Goal: Find specific fact: Find contact information

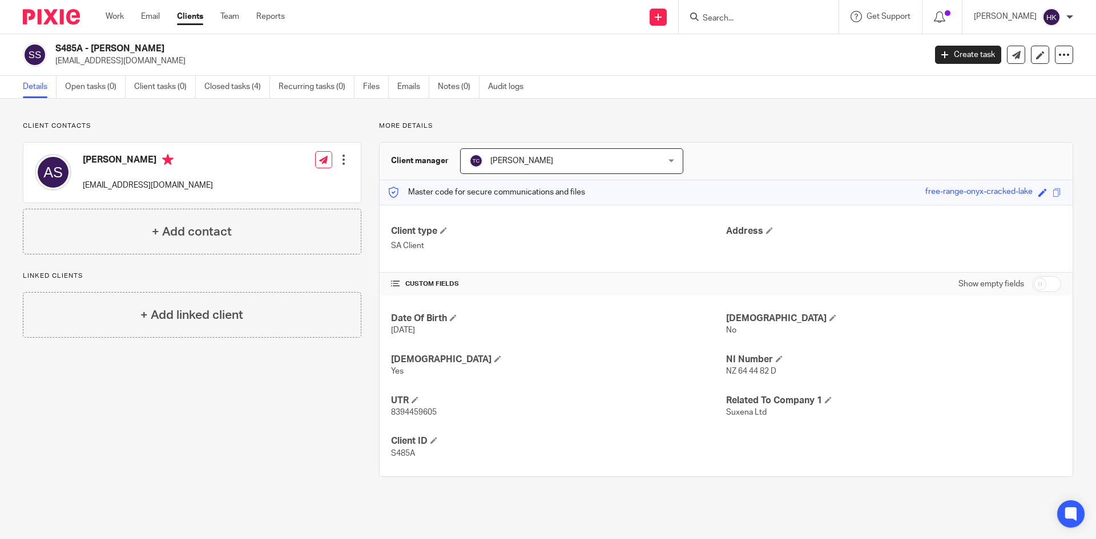
click at [770, 15] on input "Search" at bounding box center [753, 19] width 103 height 10
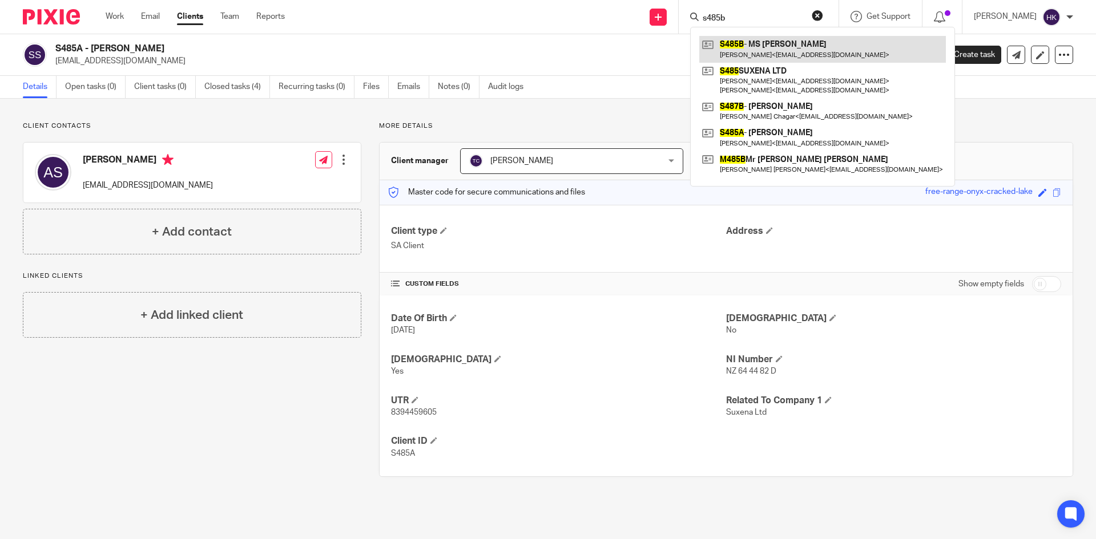
type input "s485b"
click at [785, 51] on link at bounding box center [822, 49] width 247 height 26
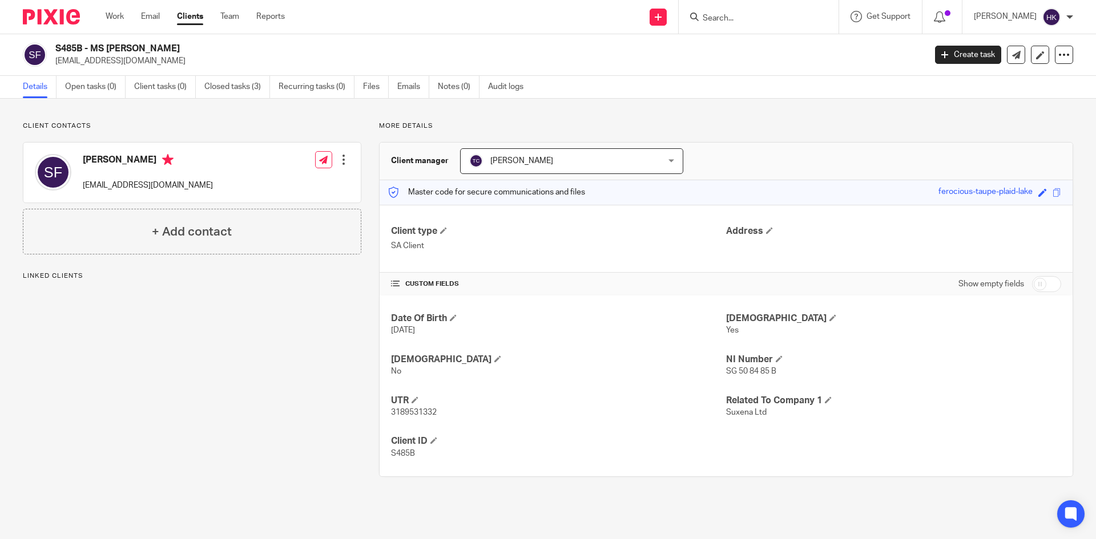
click at [116, 68] on div "S485B - MS [PERSON_NAME] [EMAIL_ADDRESS][DOMAIN_NAME] Create task Update from C…" at bounding box center [548, 55] width 1096 height 42
click at [144, 65] on p "[EMAIL_ADDRESS][DOMAIN_NAME]" at bounding box center [486, 60] width 862 height 11
drag, startPoint x: 54, startPoint y: 65, endPoint x: 150, endPoint y: 65, distance: 95.3
click at [150, 65] on div "S485B - MS [PERSON_NAME] [EMAIL_ADDRESS][DOMAIN_NAME]" at bounding box center [470, 55] width 895 height 24
copy p "[EMAIL_ADDRESS][DOMAIN_NAME]"
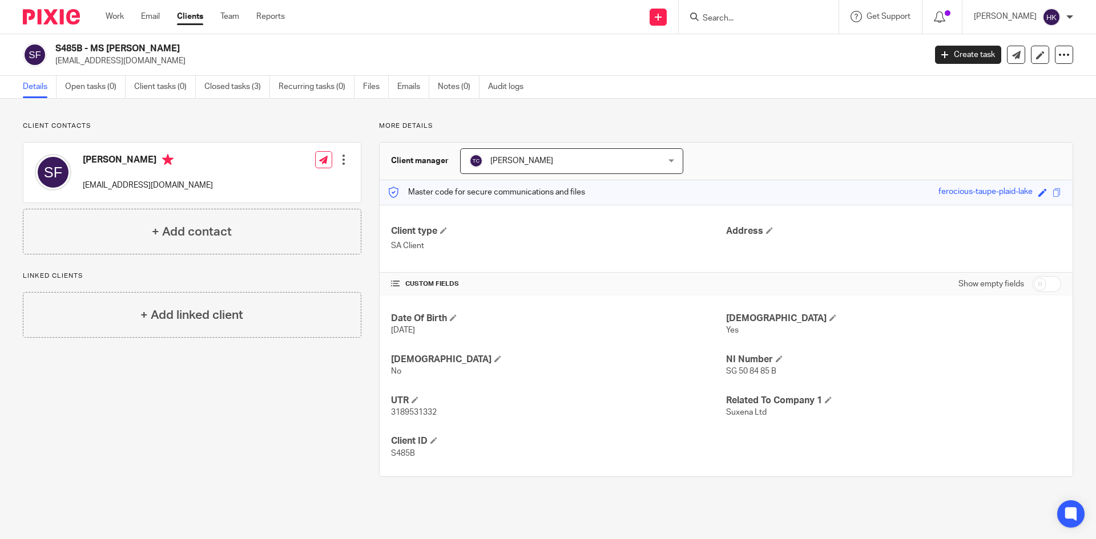
click at [723, 15] on input "Search" at bounding box center [753, 19] width 103 height 10
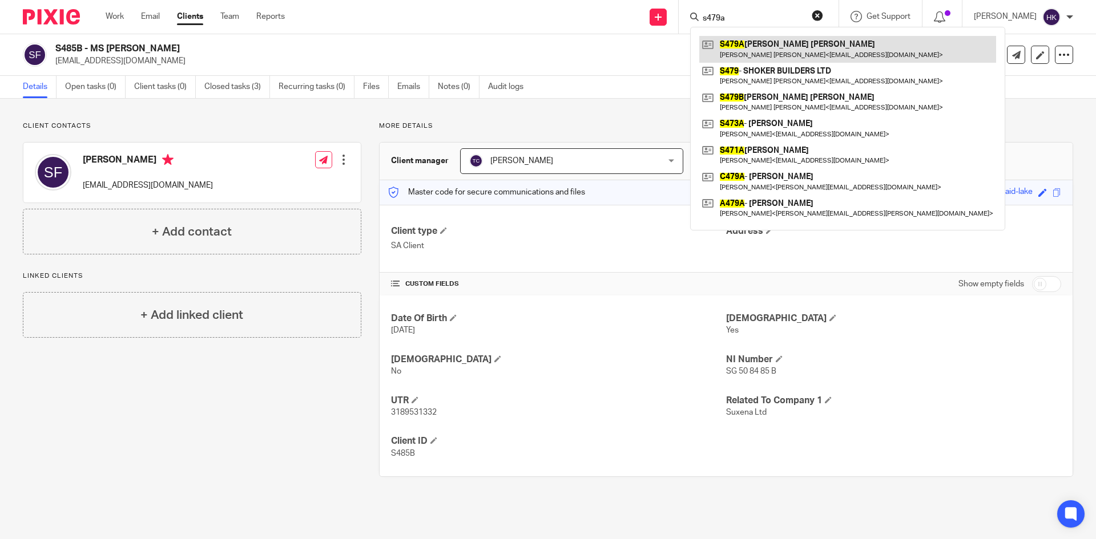
type input "s479a"
click at [757, 49] on link at bounding box center [847, 49] width 297 height 26
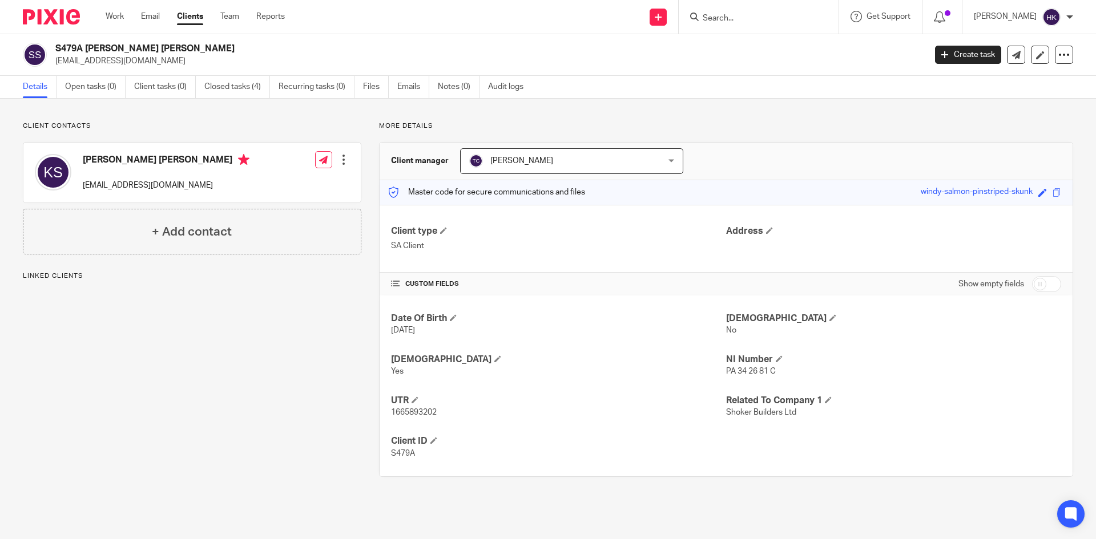
drag, startPoint x: 54, startPoint y: 65, endPoint x: 143, endPoint y: 73, distance: 90.0
click at [143, 73] on div "S479A Mr Kuldip Singh Shoker ks.shoker@hotmail.com Create task Update from Comp…" at bounding box center [548, 55] width 1096 height 42
copy p "[EMAIL_ADDRESS][DOMAIN_NAME]"
